Goal: Information Seeking & Learning: Learn about a topic

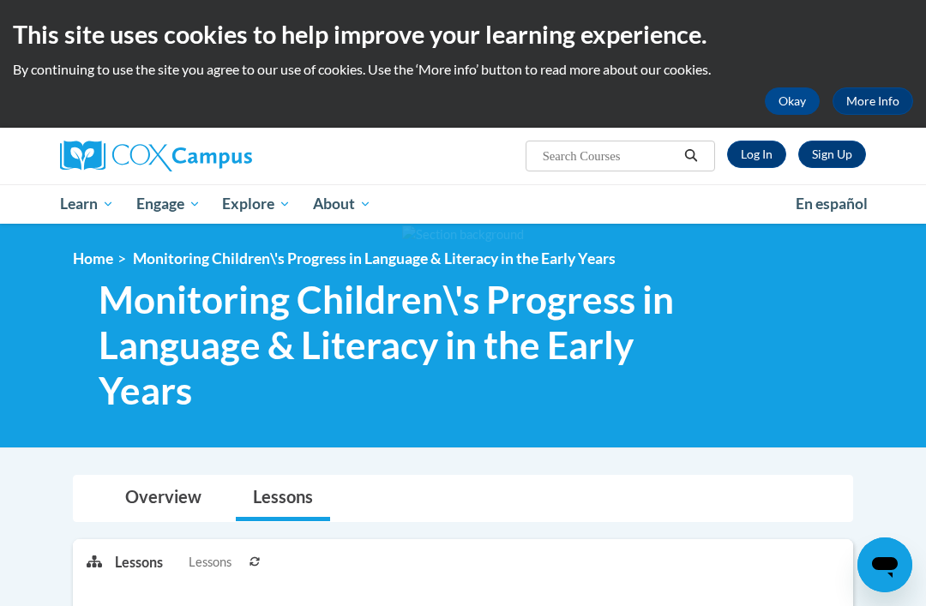
click at [762, 151] on link "Log In" at bounding box center [756, 154] width 59 height 27
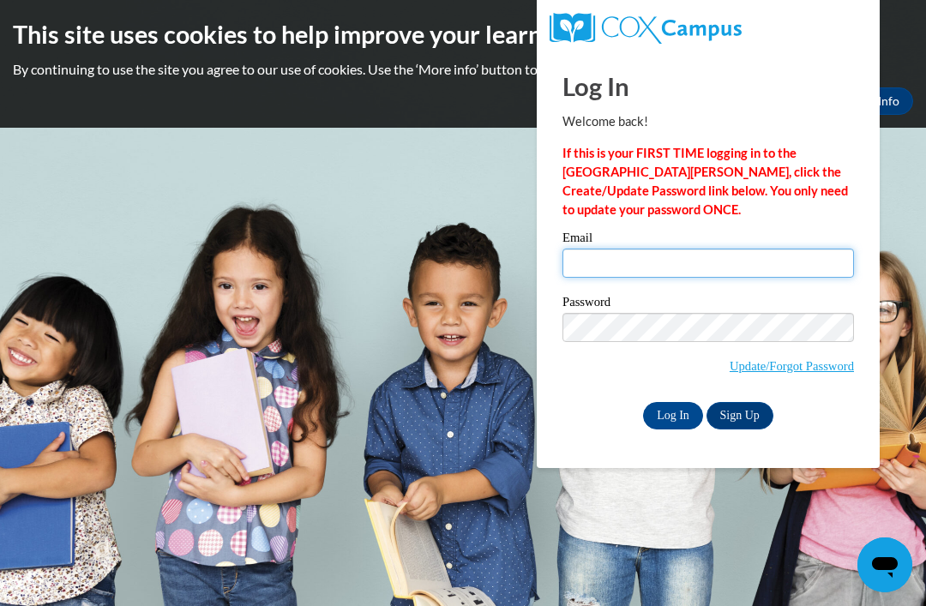
click at [720, 264] on input "Email" at bounding box center [707, 263] width 291 height 29
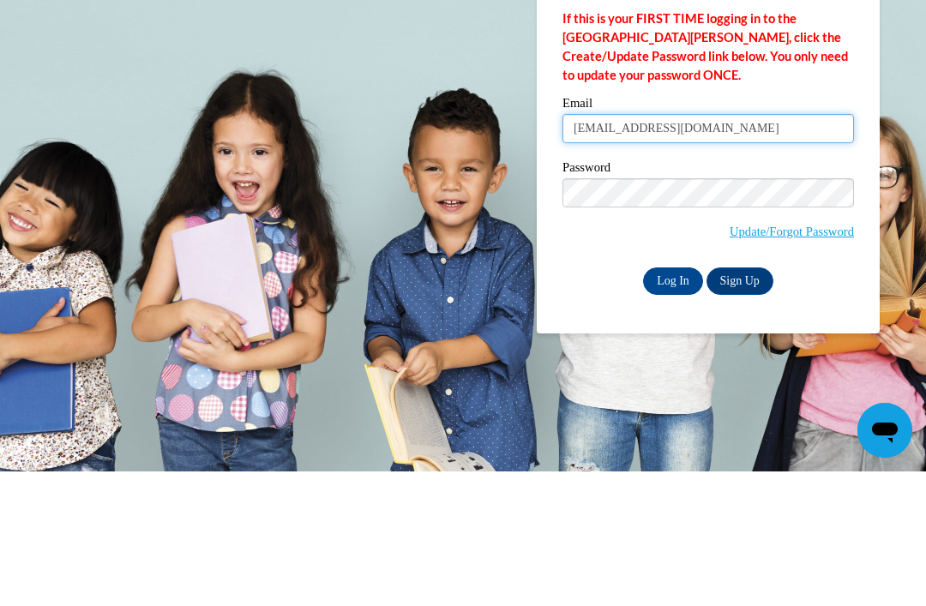
type input "bettyevans84@yahoo.com"
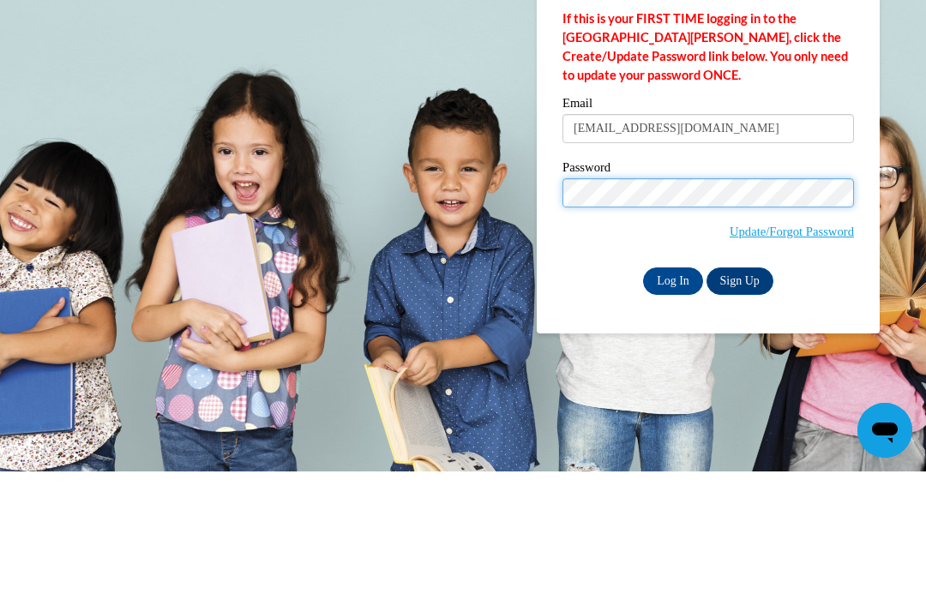
click at [673, 402] on input "Log In" at bounding box center [673, 415] width 60 height 27
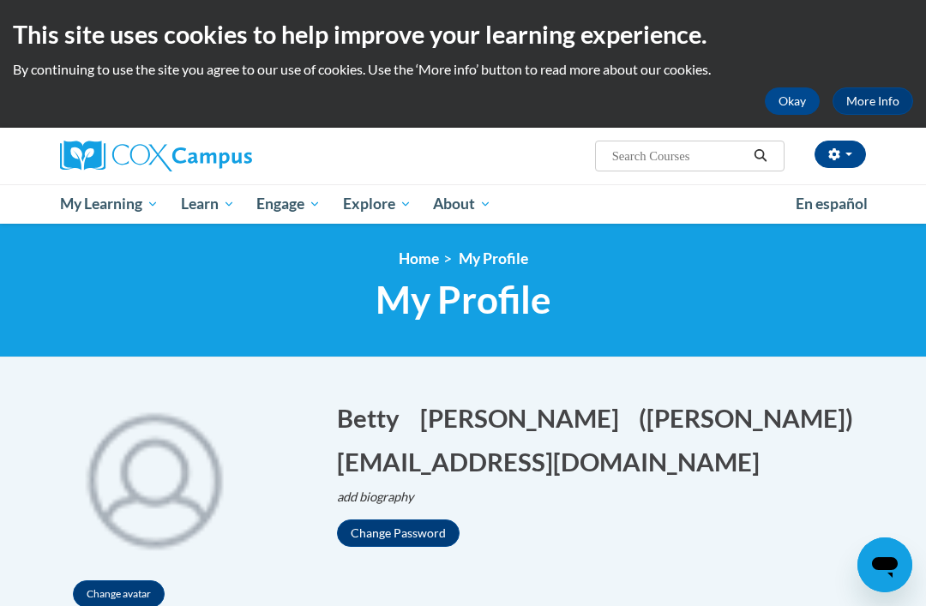
click at [410, 255] on link "Home" at bounding box center [418, 258] width 40 height 18
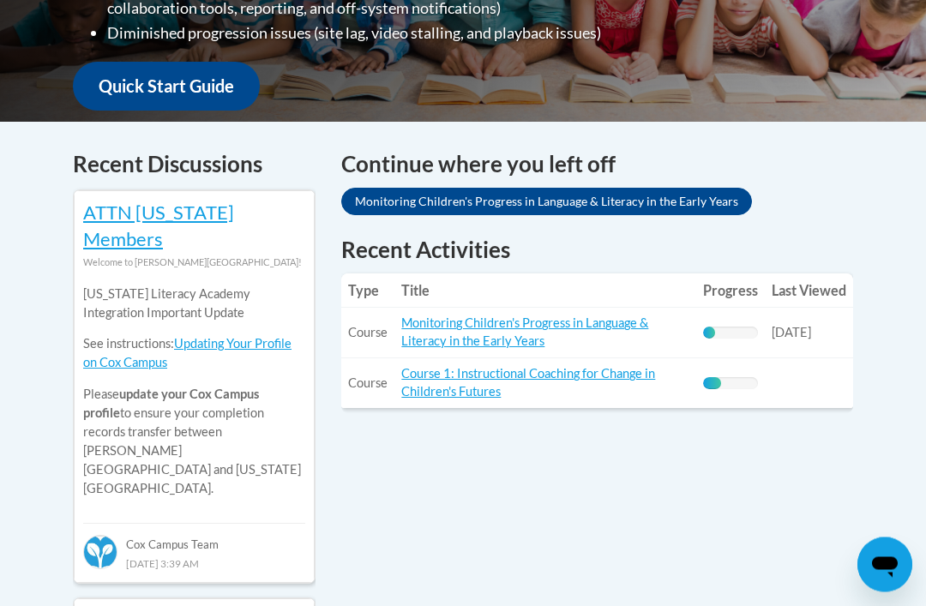
scroll to position [625, 0]
click at [507, 315] on link "Monitoring Children's Progress in Language & Literacy in the Early Years" at bounding box center [524, 331] width 247 height 33
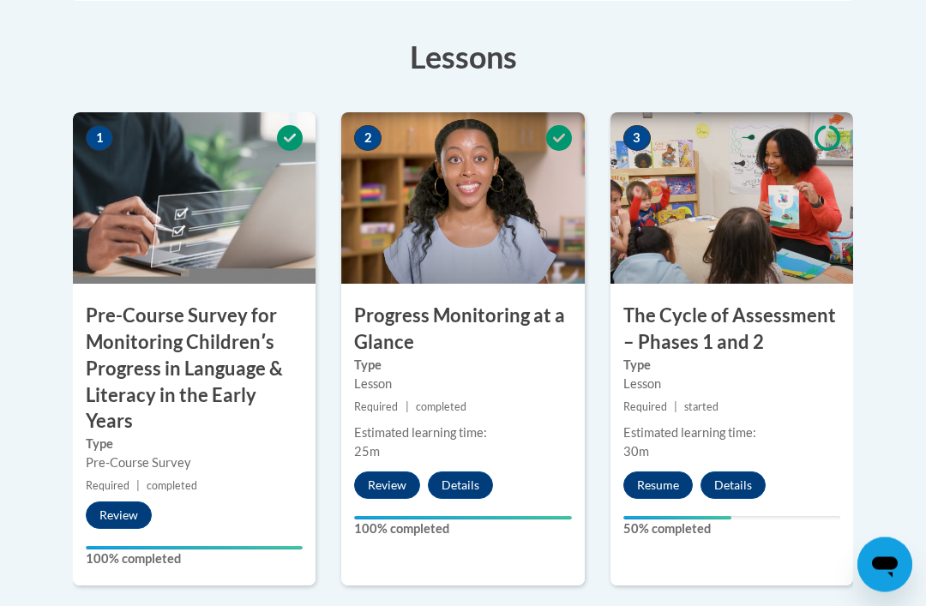
scroll to position [548, 0]
click at [653, 489] on button "Resume" at bounding box center [657, 484] width 69 height 27
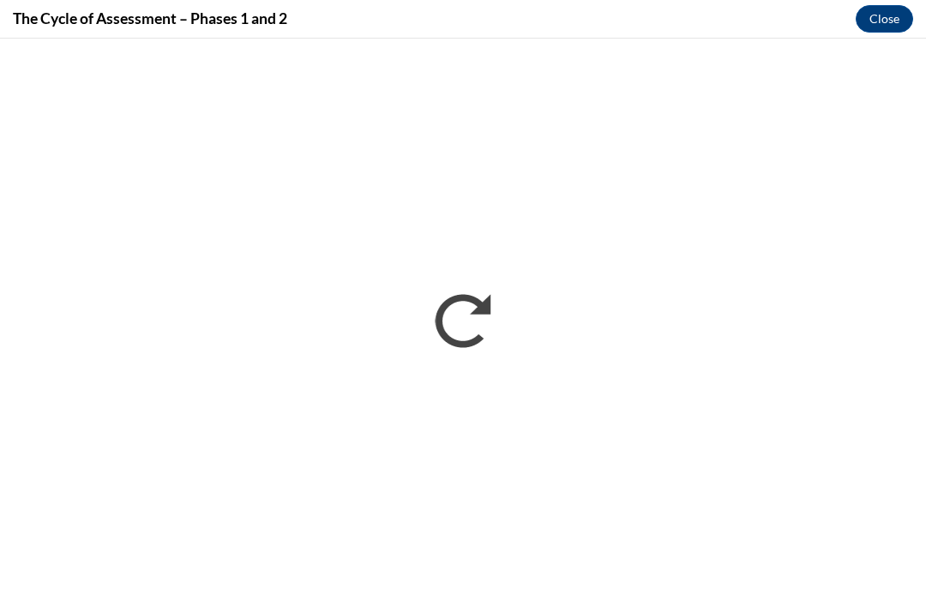
scroll to position [576, 0]
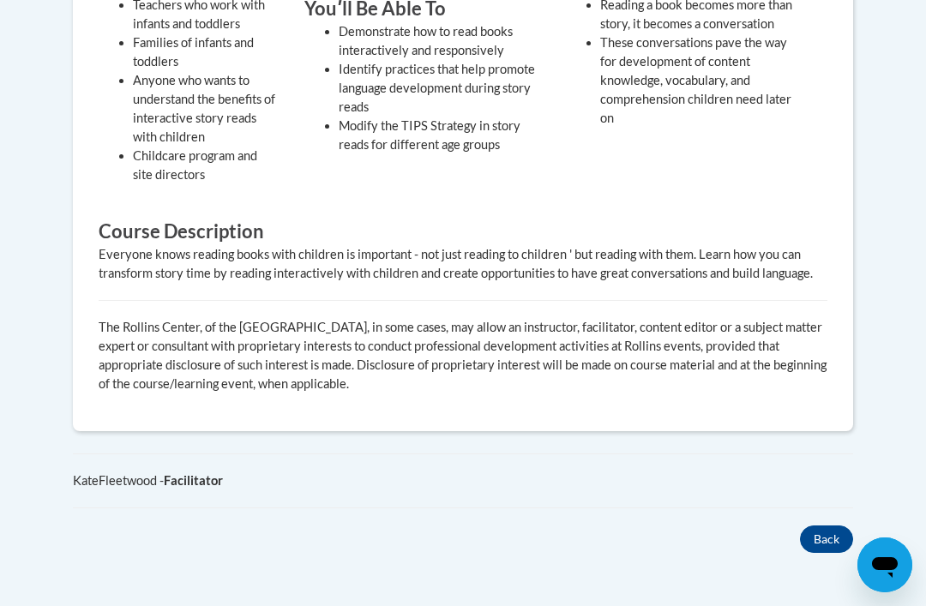
scroll to position [782, 0]
